Goal: Information Seeking & Learning: Find specific fact

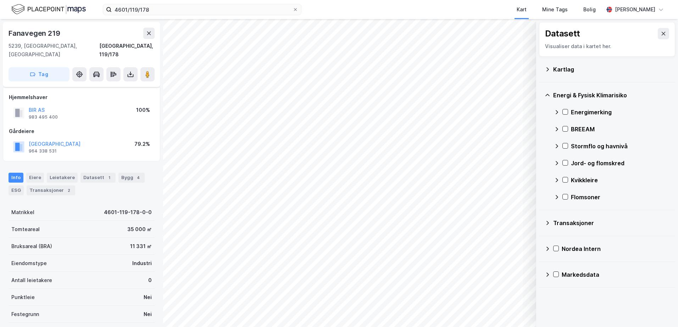
scroll to position [58, 0]
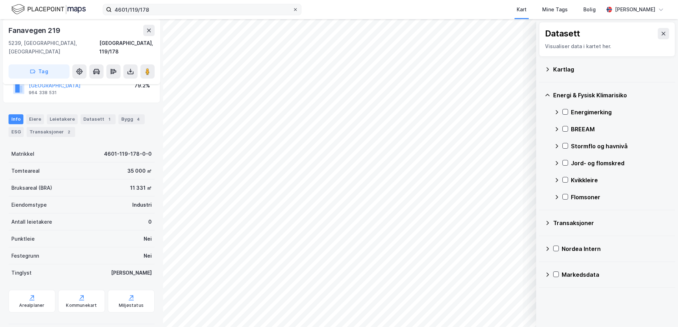
click at [294, 7] on div at bounding box center [295, 10] width 4 height 6
click at [292, 7] on input "4601/119/178" at bounding box center [202, 9] width 181 height 11
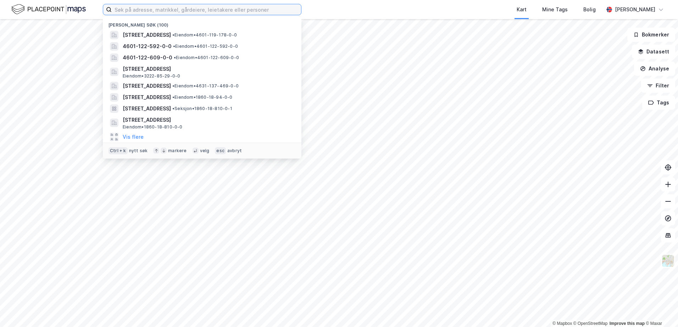
click at [213, 10] on input at bounding box center [206, 9] width 189 height 11
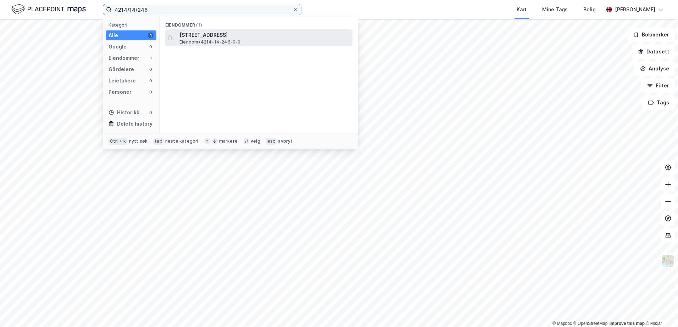
type input "4214/14/246"
click at [211, 35] on span "Bjørumsvegen 4, 4820, FROLAND, FROLAND" at bounding box center [264, 35] width 170 height 9
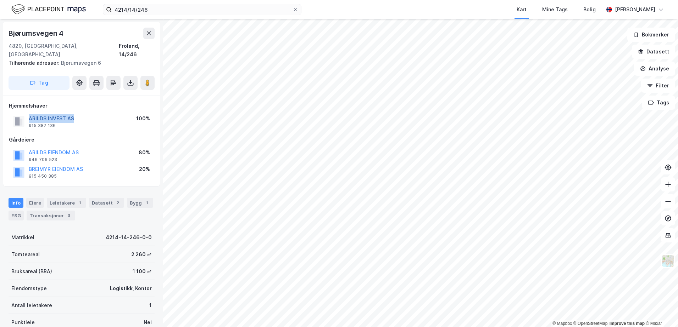
drag, startPoint x: 75, startPoint y: 110, endPoint x: 30, endPoint y: 108, distance: 45.1
click at [30, 113] on div "ARILDS INVEST AS 915 387 136 100%" at bounding box center [81, 121] width 145 height 17
click at [102, 102] on div "Hjemmelshaver" at bounding box center [81, 106] width 145 height 9
drag, startPoint x: 70, startPoint y: 114, endPoint x: 61, endPoint y: 114, distance: 8.5
click at [61, 114] on div "ARILDS INVEST AS" at bounding box center [51, 118] width 45 height 9
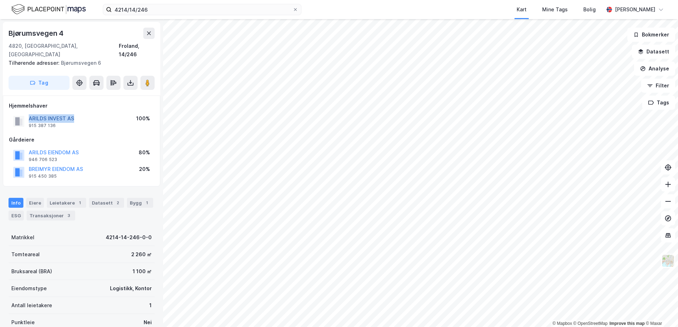
drag, startPoint x: 61, startPoint y: 114, endPoint x: 30, endPoint y: 109, distance: 31.6
click at [30, 113] on div "ARILDS INVEST AS 915 387 136 100%" at bounding box center [81, 121] width 145 height 17
copy button "ARILDS INVEST AS"
click at [114, 136] on div "Gårdeiere ARILDS EIENDOM AS 946 706 523 80% BREIMYR EIENDOM AS 915 450 385 20%" at bounding box center [81, 158] width 145 height 45
drag, startPoint x: 77, startPoint y: 110, endPoint x: 29, endPoint y: 107, distance: 48.0
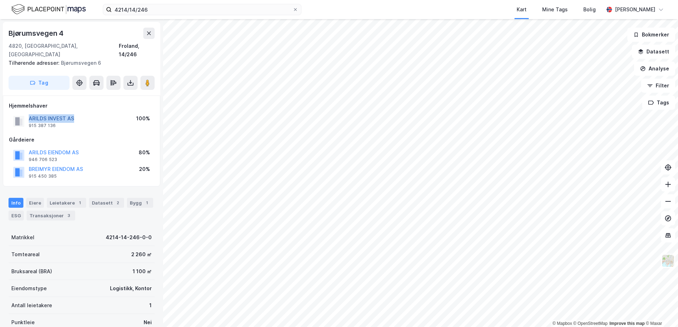
click at [29, 113] on div "ARILDS INVEST AS 915 387 136 100%" at bounding box center [81, 121] width 145 height 17
copy button "ARILDS INVEST AS"
click at [111, 120] on div "ARILDS INVEST AS 915 387 136 100%" at bounding box center [81, 121] width 145 height 17
